Goal: Task Accomplishment & Management: Use online tool/utility

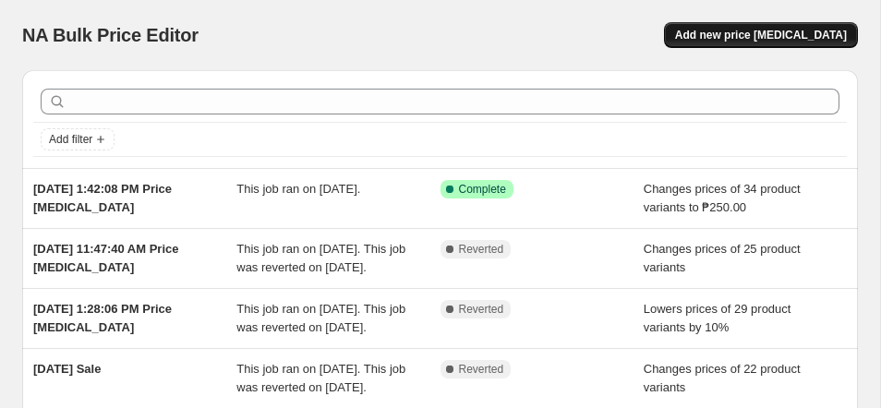
click at [720, 44] on button "Add new price [MEDICAL_DATA]" at bounding box center [761, 35] width 194 height 26
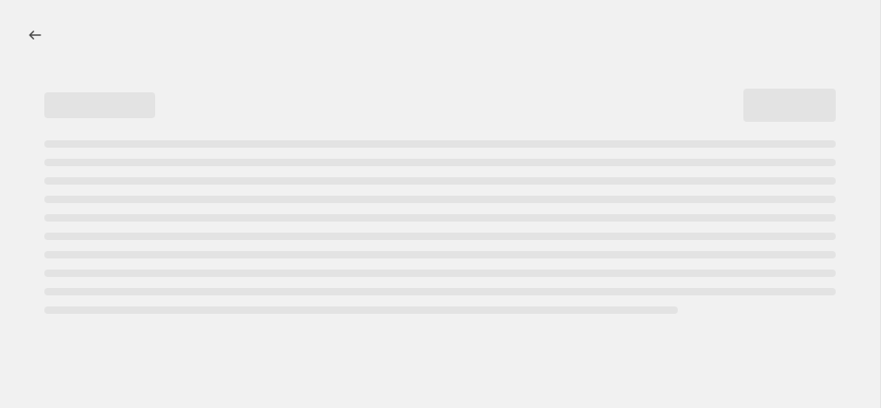
select select "percentage"
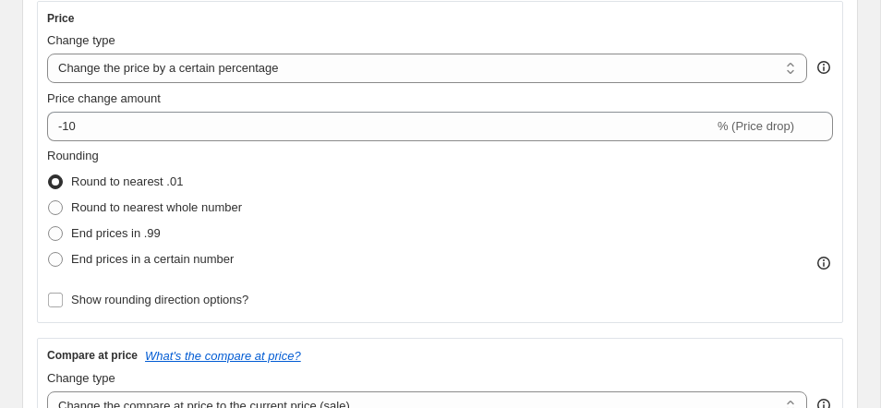
scroll to position [384, 0]
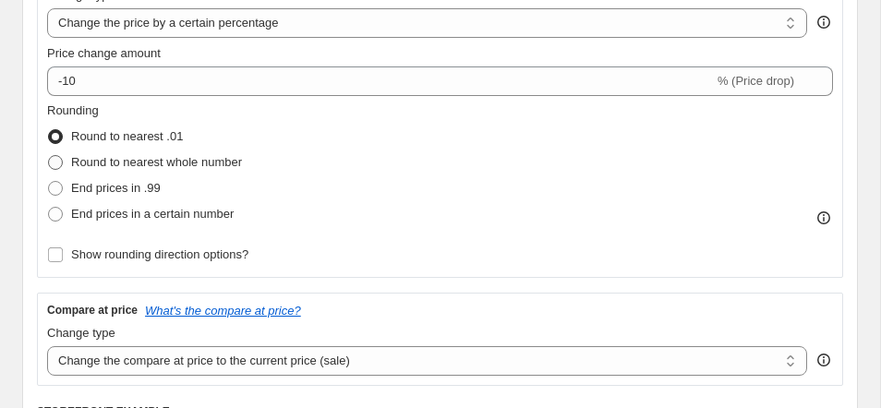
click at [107, 163] on span "Round to nearest whole number" at bounding box center [156, 162] width 171 height 14
click at [49, 156] on input "Round to nearest whole number" at bounding box center [48, 155] width 1 height 1
radio input "true"
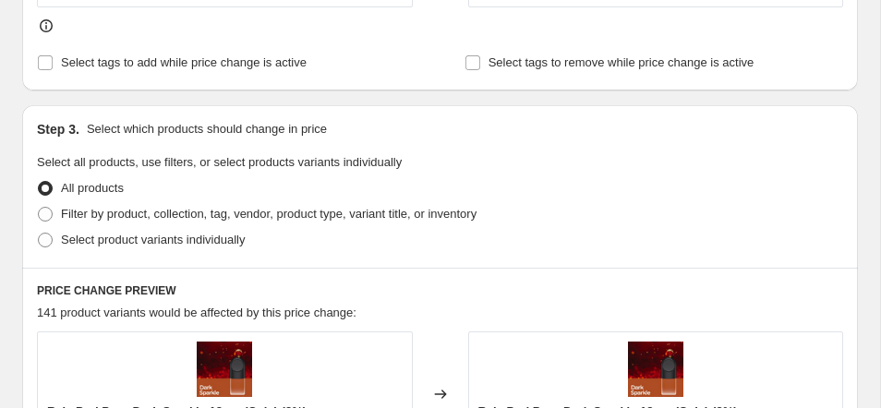
scroll to position [989, 0]
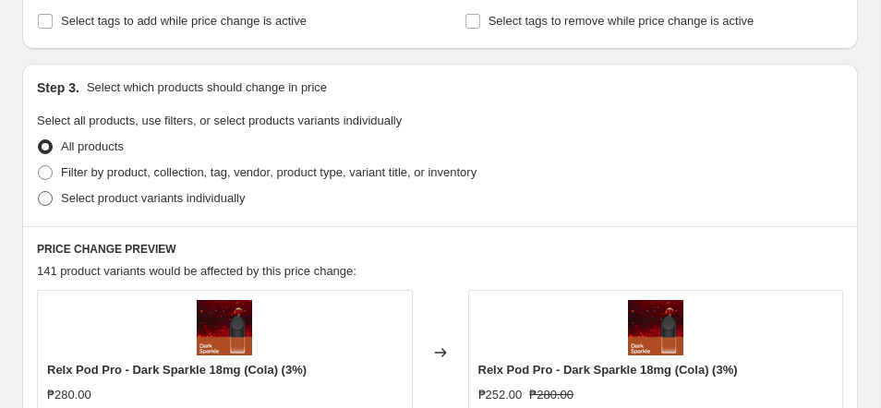
click at [171, 204] on span "Select product variants individually" at bounding box center [153, 198] width 184 height 14
click at [39, 192] on input "Select product variants individually" at bounding box center [38, 191] width 1 height 1
radio input "true"
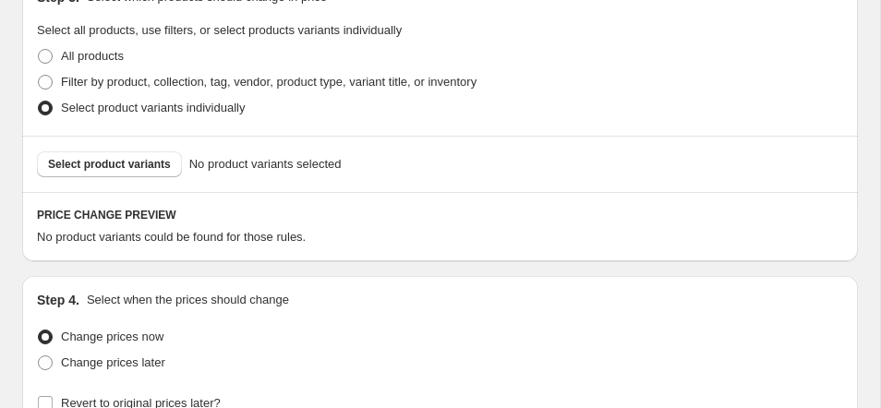
scroll to position [1048, 0]
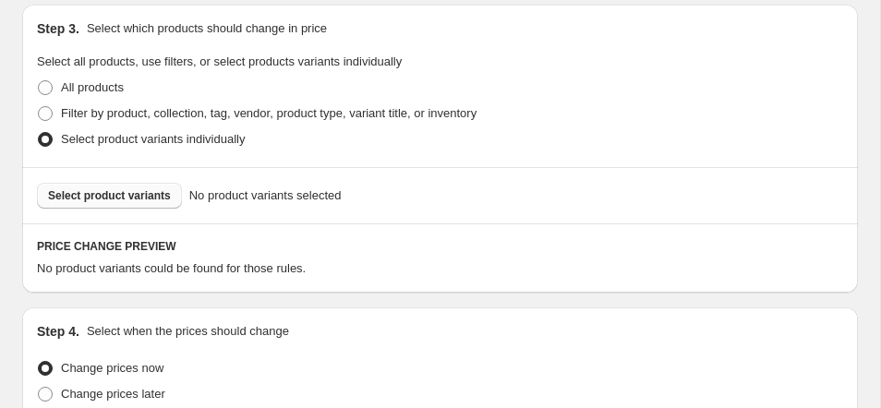
click at [144, 200] on span "Select product variants" at bounding box center [109, 195] width 123 height 15
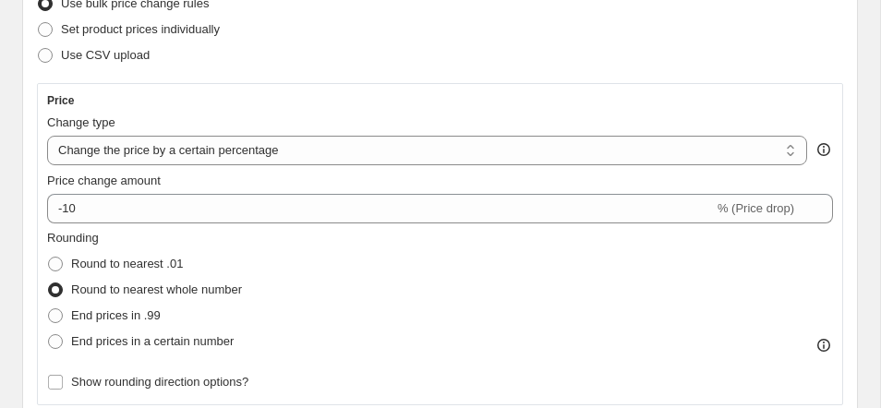
scroll to position [194, 0]
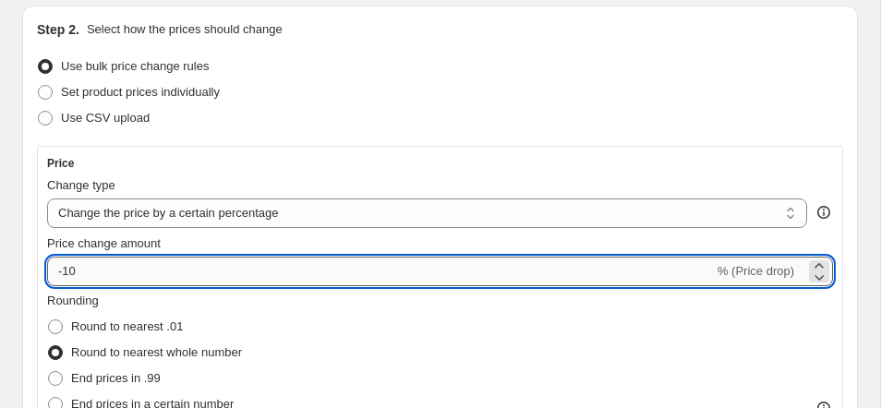
click at [253, 214] on html "Home Settings Plans Skip to content Create new price [MEDICAL_DATA]. This page …" at bounding box center [440, 10] width 881 height 408
type input "-1"
type input "-8"
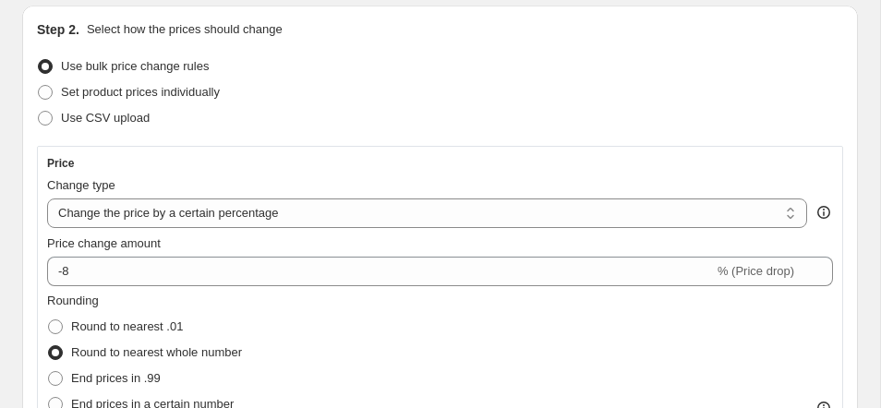
click at [732, 334] on div "Rounding Round to nearest .01 Round to nearest whole number End prices in .99 E…" at bounding box center [440, 355] width 786 height 126
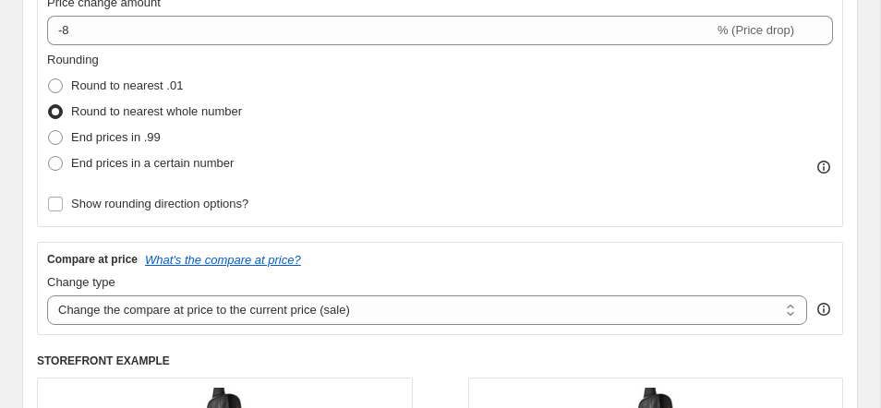
scroll to position [337, 0]
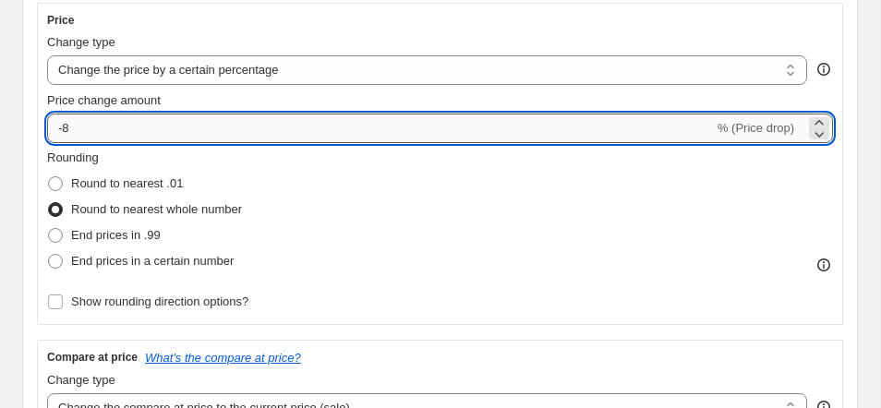
click at [409, 103] on div "Price change amount -8 % (Price drop)" at bounding box center [440, 117] width 786 height 52
type input "-7"
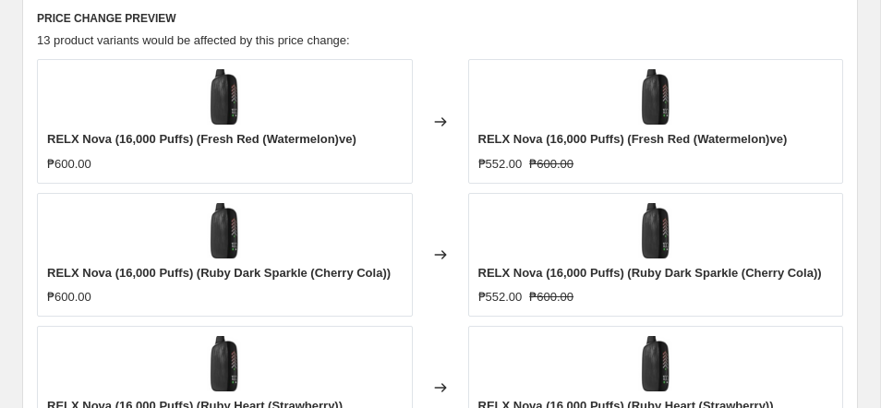
scroll to position [1282, 0]
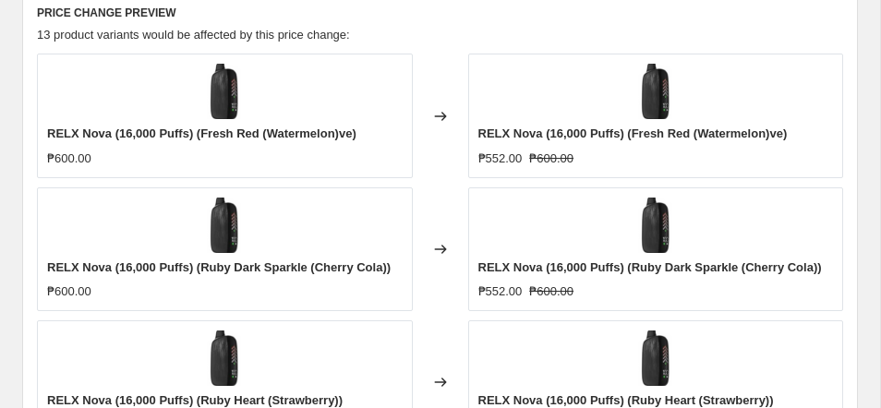
type input "-6"
click at [425, 200] on div "Changed to" at bounding box center [440, 250] width 55 height 124
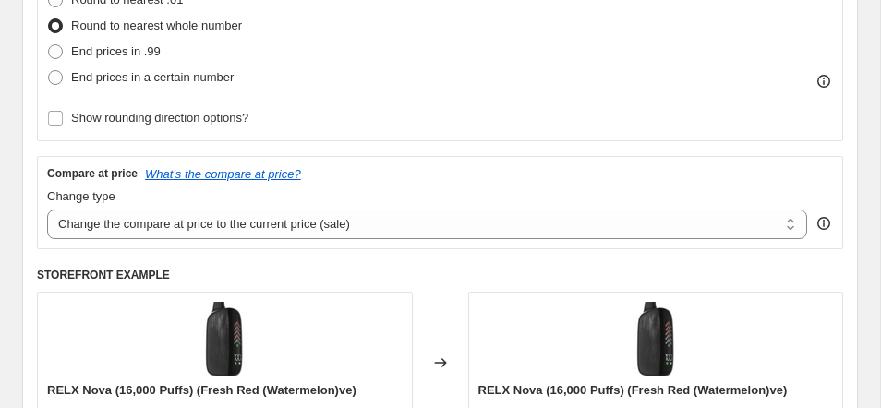
scroll to position [332, 0]
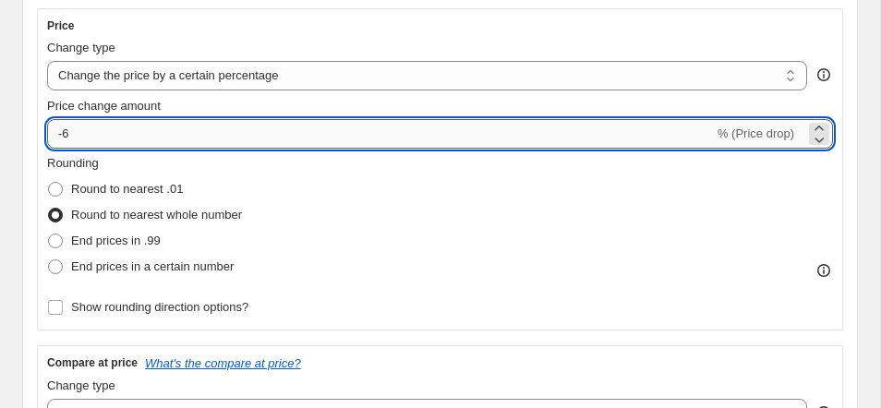
click at [199, 128] on input "-6" at bounding box center [380, 134] width 667 height 30
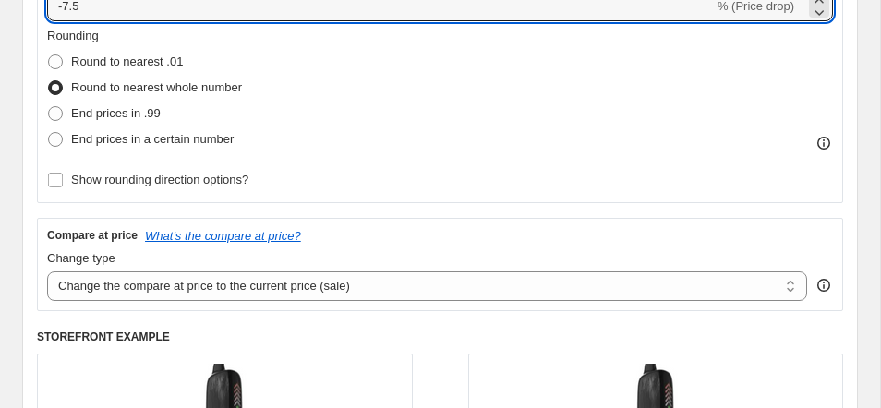
scroll to position [355, 0]
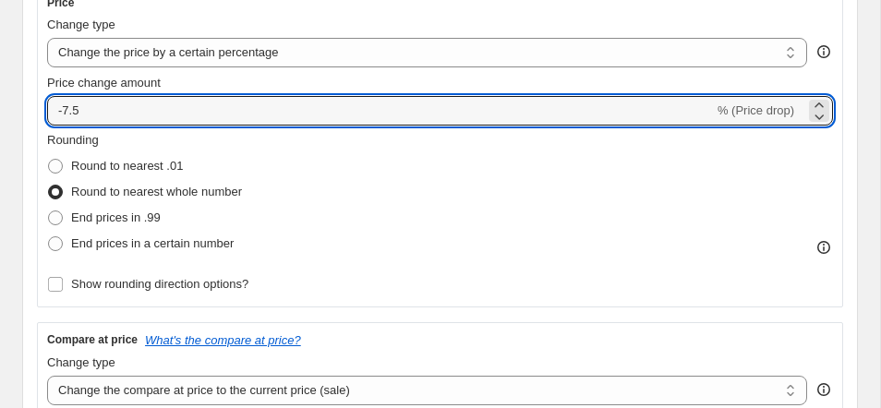
type input "-7.5"
click at [187, 194] on ul "Round to nearest .01 Round to nearest whole number End prices in .99 End prices…" at bounding box center [144, 204] width 195 height 103
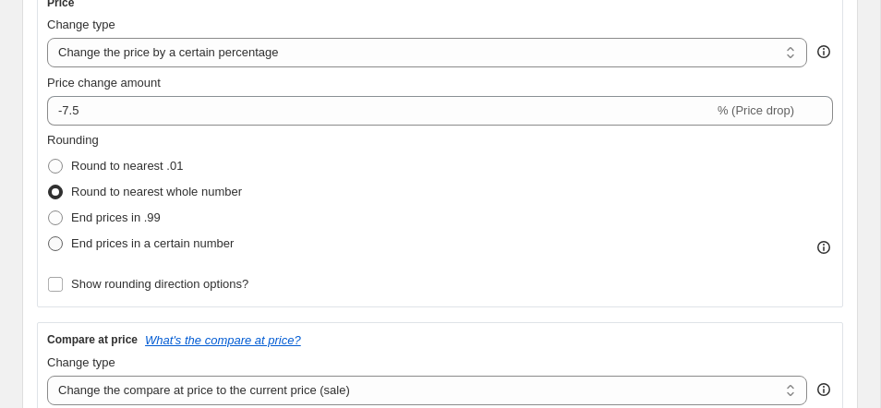
click at [124, 252] on span "End prices in a certain number" at bounding box center [152, 244] width 163 height 18
click at [49, 237] on input "End prices in a certain number" at bounding box center [48, 236] width 1 height 1
radio input "true"
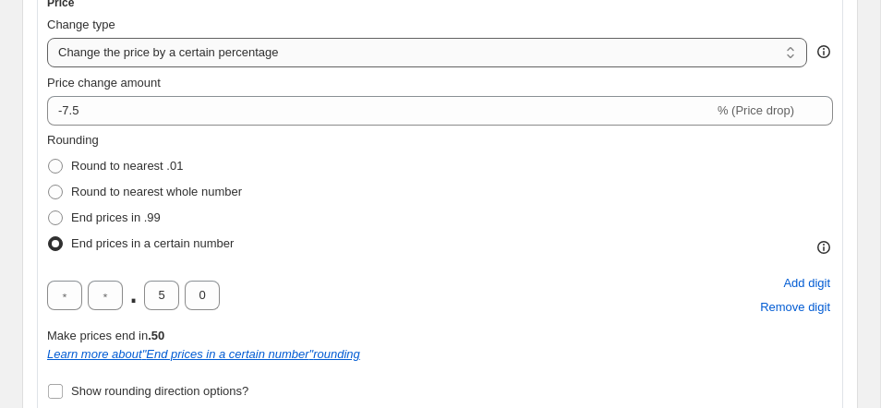
click at [153, 48] on select "Change the price to a certain amount Change the price by a certain amount Chang…" at bounding box center [427, 53] width 760 height 30
select select "to"
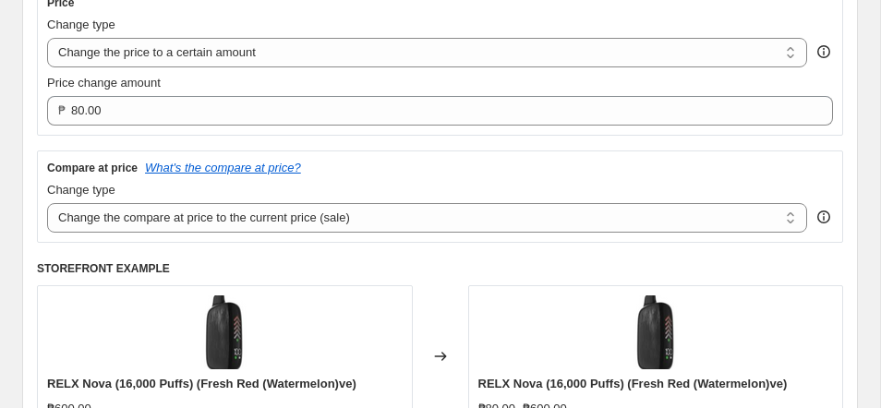
click at [154, 132] on div "Price Change type Change the price to a certain amount Change the price by a ce…" at bounding box center [440, 60] width 806 height 151
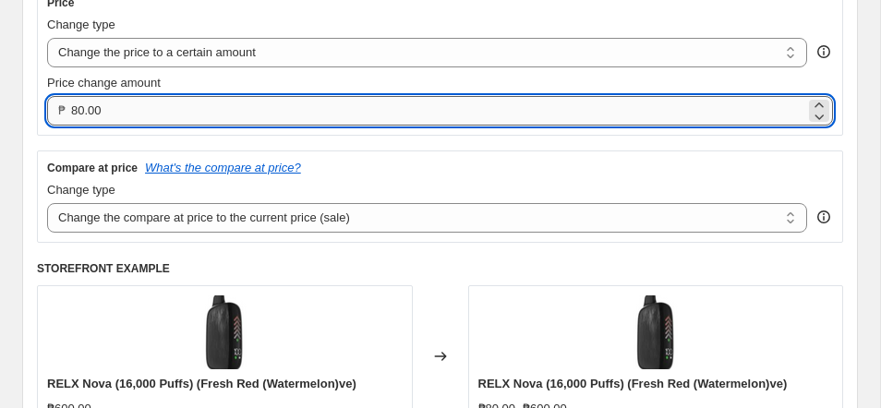
click at [150, 122] on input "80.00" at bounding box center [438, 111] width 734 height 30
type input "8"
click at [699, 261] on div "Price Change type Change the price to a certain amount Change the price by a ce…" at bounding box center [440, 220] width 806 height 471
type input "560.00"
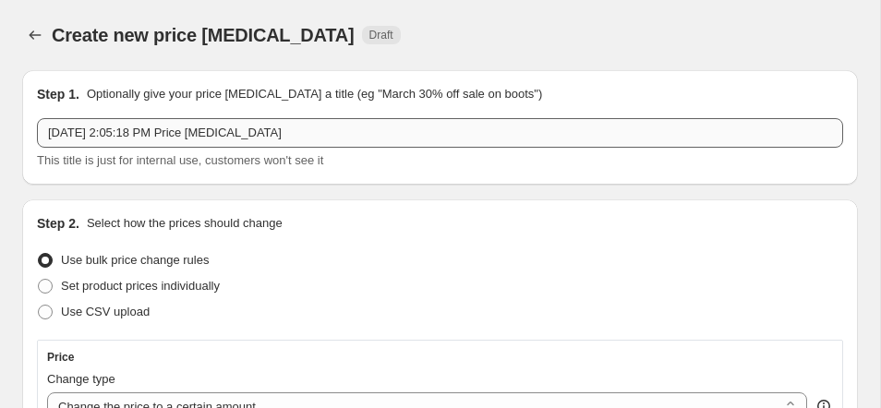
scroll to position [-1, 0]
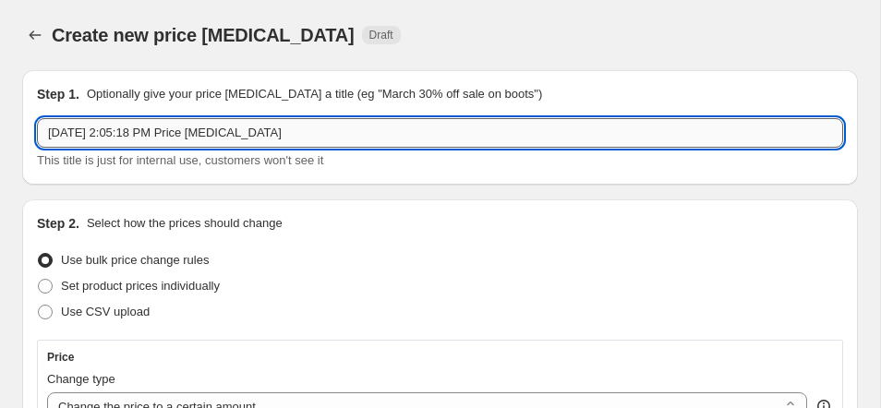
click at [156, 144] on input "[DATE] 2:05:18 PM Price [MEDICAL_DATA]" at bounding box center [440, 133] width 806 height 30
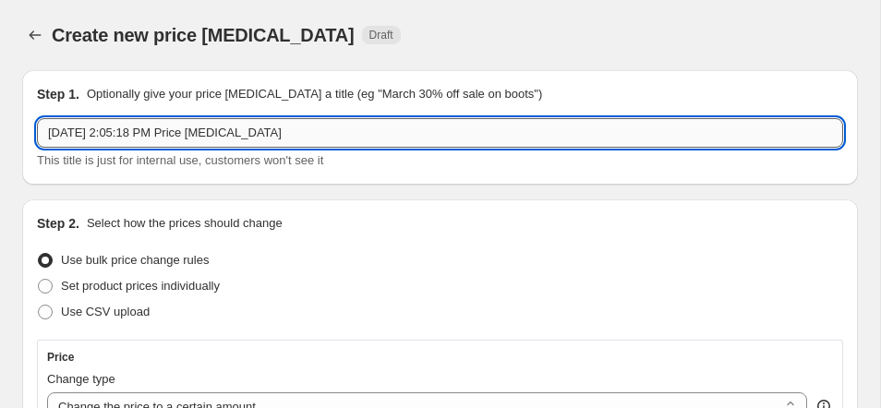
click at [156, 144] on input "[DATE] 2:05:18 PM Price [MEDICAL_DATA]" at bounding box center [440, 133] width 806 height 30
click at [91, 147] on input "[DATE] 2:05:18 PM Price [MEDICAL_DATA]" at bounding box center [440, 133] width 806 height 30
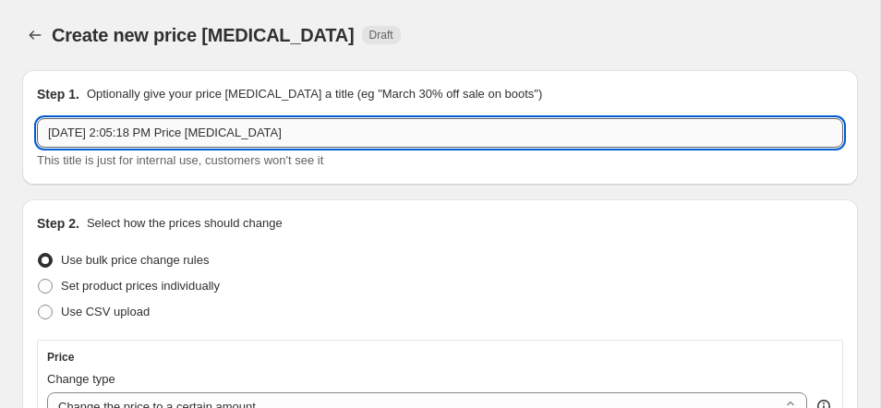
click at [76, 139] on input "[DATE] 2:05:18 PM Price [MEDICAL_DATA]" at bounding box center [440, 133] width 806 height 30
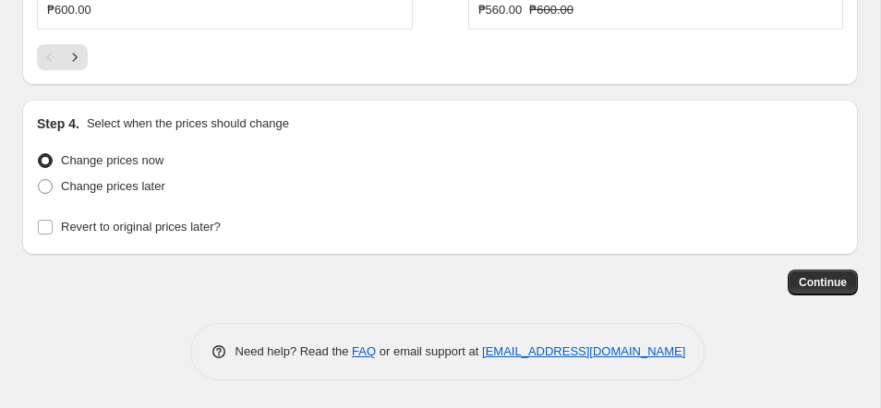
scroll to position [1834, 0]
type input "NOVA Discount"
click at [806, 275] on span "Continue" at bounding box center [823, 282] width 48 height 15
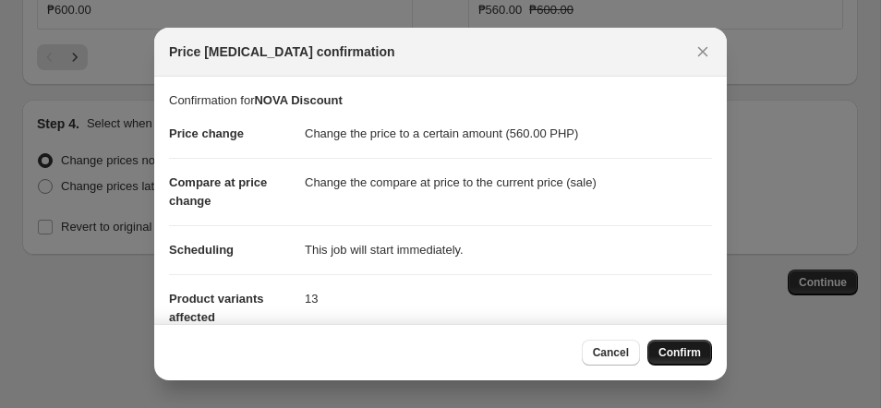
click at [702, 359] on button "Confirm" at bounding box center [680, 353] width 65 height 26
